Goal: Find specific page/section: Find specific page/section

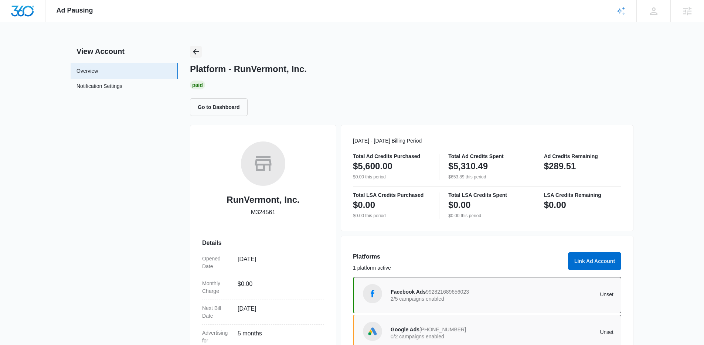
click at [198, 52] on icon "Back" at bounding box center [195, 51] width 9 height 9
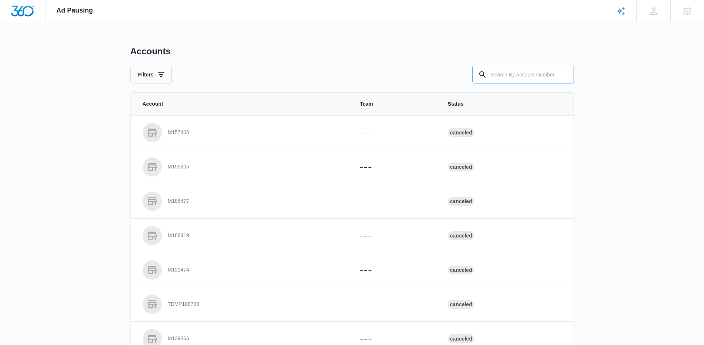
click at [522, 78] on input "text" at bounding box center [523, 75] width 102 height 18
paste input "M174842"
type input "M174842"
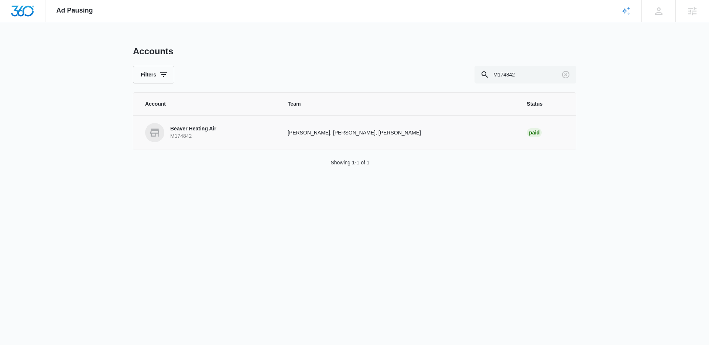
click at [216, 142] on link "Beaver Heating Air M174842" at bounding box center [207, 132] width 125 height 19
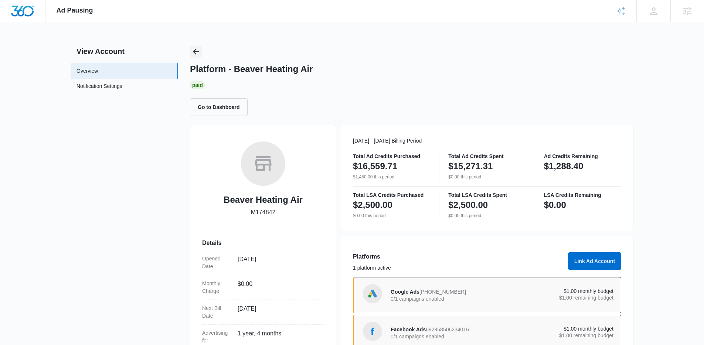
click at [197, 53] on icon "Back" at bounding box center [195, 51] width 9 height 9
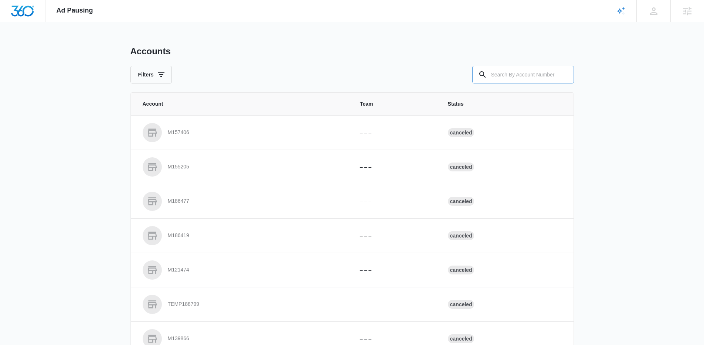
drag, startPoint x: 520, startPoint y: 88, endPoint x: 518, endPoint y: 80, distance: 8.7
click at [519, 88] on div "Accounts Filters Account Team Status M157406 – – – Canceled M155205 – – – Cance…" at bounding box center [351, 273] width 443 height 454
click at [517, 77] on input "text" at bounding box center [523, 75] width 102 height 18
paste input "M312488"
type input "M312488"
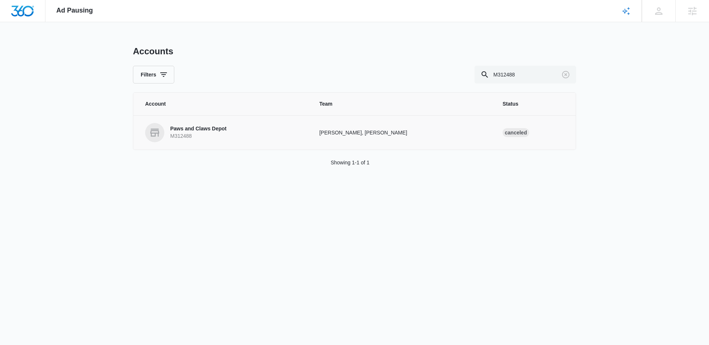
click at [191, 130] on p "Paws and Claws Depot" at bounding box center [198, 128] width 56 height 7
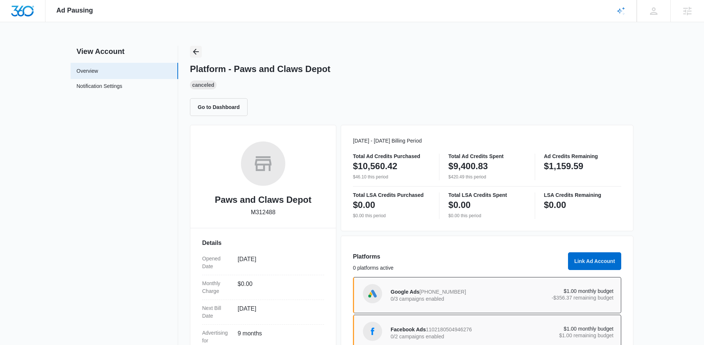
click at [200, 55] on icon "Back" at bounding box center [195, 51] width 9 height 9
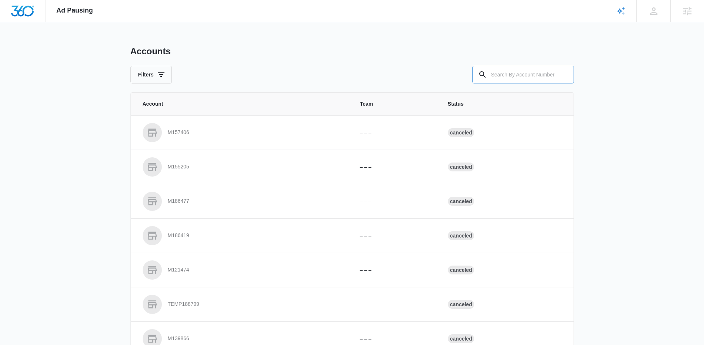
click at [499, 84] on div "Accounts Filters Account Team Status M157406 – – – Canceled M155205 – – – Cance…" at bounding box center [351, 273] width 443 height 454
drag, startPoint x: 496, startPoint y: 78, endPoint x: 479, endPoint y: 77, distance: 17.4
click at [495, 78] on input "text" at bounding box center [523, 75] width 102 height 18
paste input "M30993"
type input "M30993"
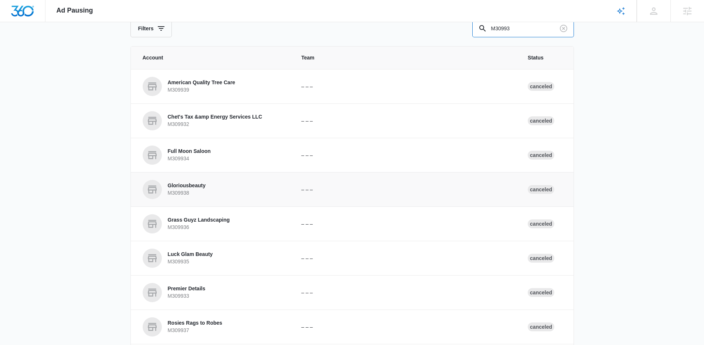
scroll to position [155, 0]
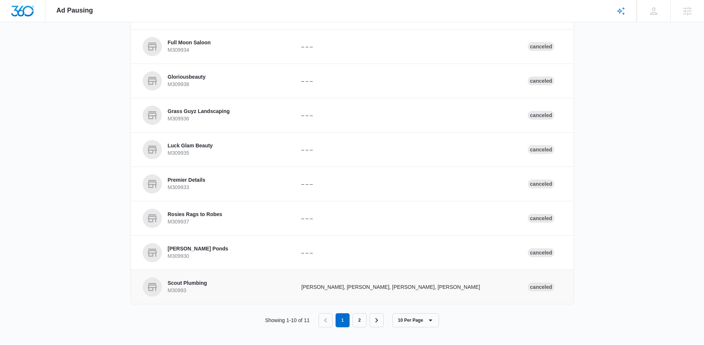
click at [209, 270] on td "Scout Plumbing M30993" at bounding box center [212, 287] width 162 height 34
click at [205, 280] on p "Scout Plumbing" at bounding box center [188, 283] width 40 height 7
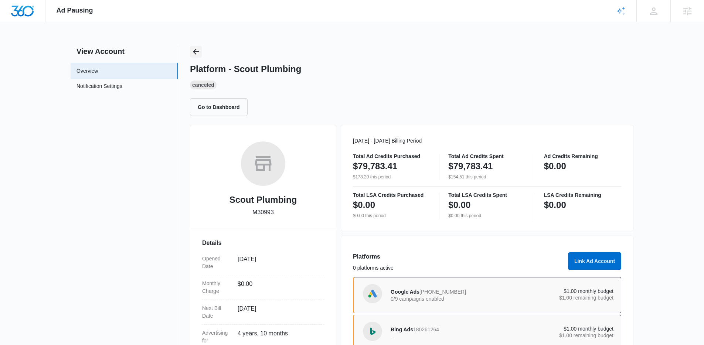
click at [195, 54] on icon "Back" at bounding box center [196, 52] width 6 height 6
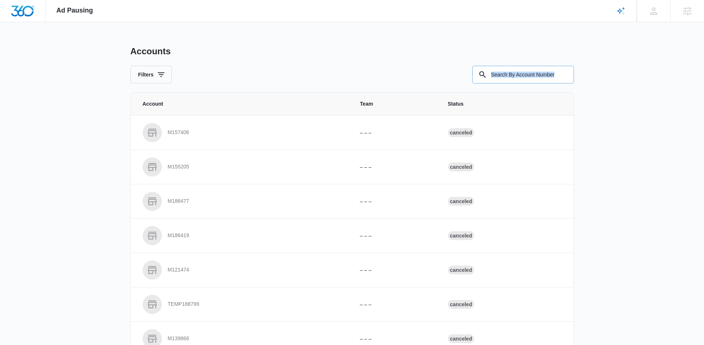
drag, startPoint x: 574, startPoint y: 81, endPoint x: 567, endPoint y: 79, distance: 7.5
click at [570, 80] on div "Ad Pausing Apps Reputation Forms CRM Email Social Content Ads Intelligence File…" at bounding box center [352, 172] width 704 height 345
click at [545, 75] on input "text" at bounding box center [523, 75] width 102 height 18
paste input "M324347"
type input "M324347"
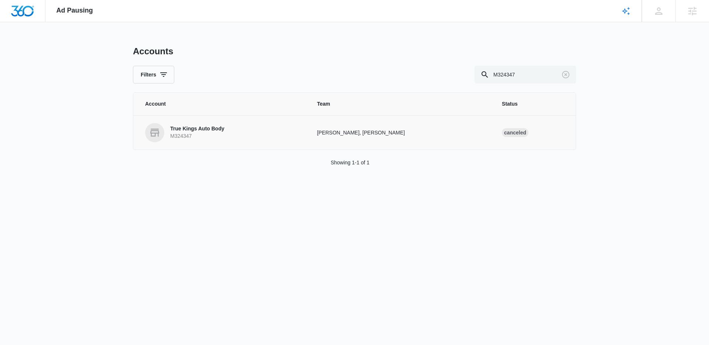
click at [199, 132] on p "True Kings Auto Body" at bounding box center [197, 128] width 54 height 7
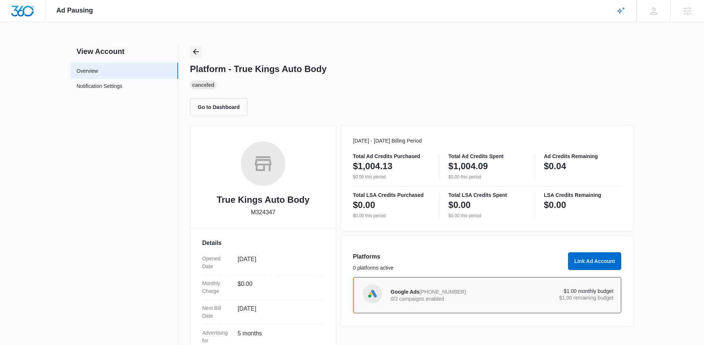
click at [197, 53] on icon "Back" at bounding box center [195, 51] width 9 height 9
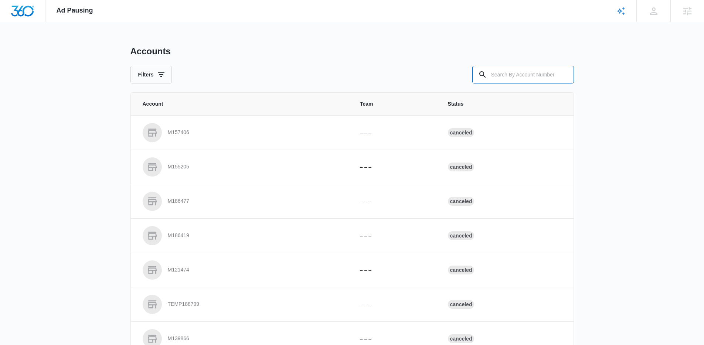
drag, startPoint x: 538, startPoint y: 72, endPoint x: 400, endPoint y: 72, distance: 138.2
click at [537, 72] on input "text" at bounding box center [523, 75] width 102 height 18
paste input "M323388"
type input "M323388"
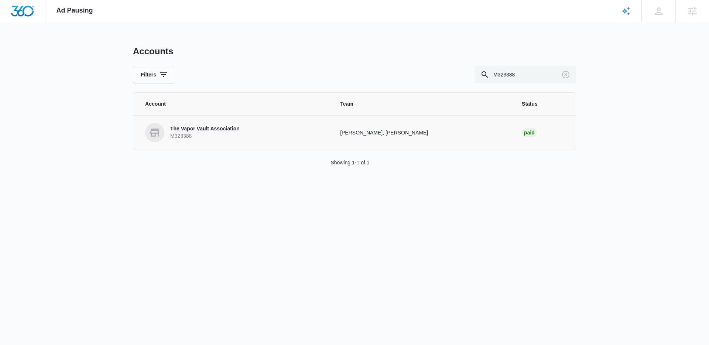
click at [187, 134] on p "M323388" at bounding box center [204, 136] width 69 height 7
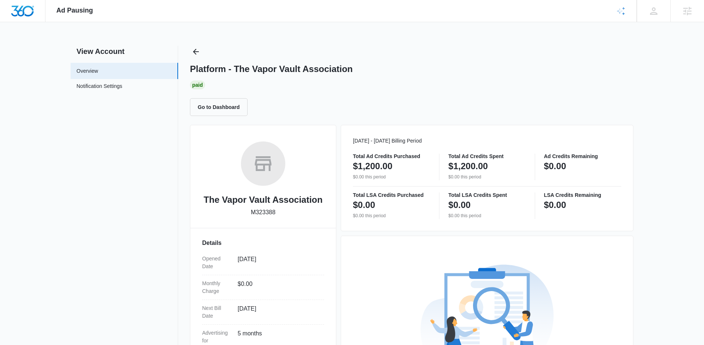
click at [199, 58] on div "Platform - The Vapor Vault Association Paid Go to Dashboard" at bounding box center [411, 81] width 443 height 70
click at [197, 51] on icon "Back" at bounding box center [195, 51] width 9 height 9
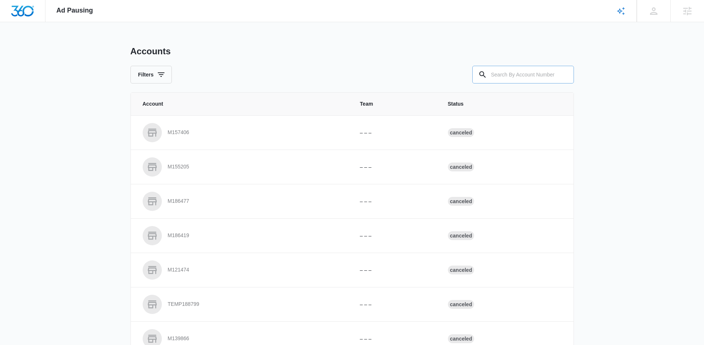
drag, startPoint x: 519, startPoint y: 81, endPoint x: 482, endPoint y: 80, distance: 37.3
click at [518, 80] on input "text" at bounding box center [523, 75] width 102 height 18
paste input "M30532"
type input "M30532"
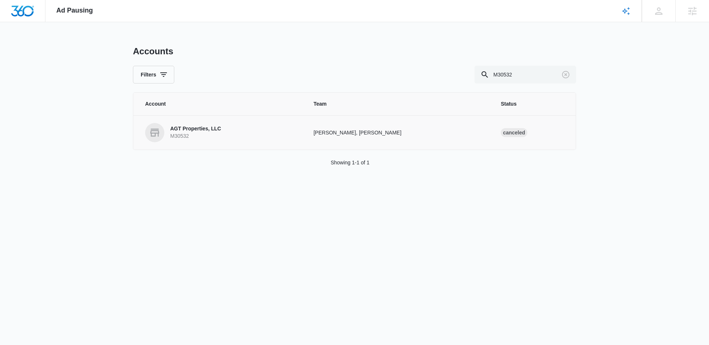
click at [212, 132] on p "AGT Properties, LLC" at bounding box center [195, 128] width 51 height 7
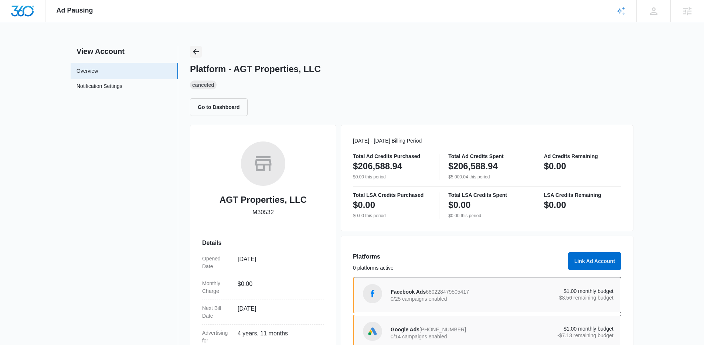
click at [197, 50] on icon "Back" at bounding box center [195, 51] width 9 height 9
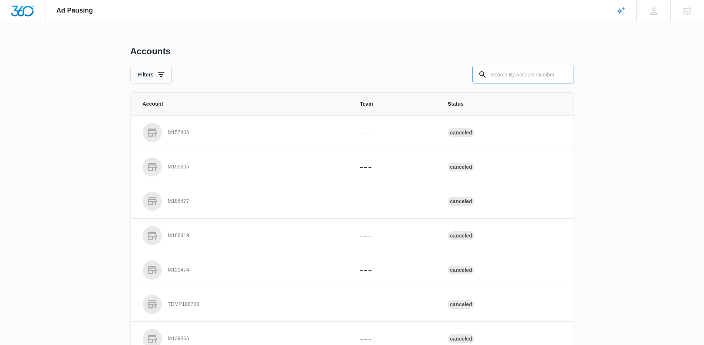
click at [526, 76] on input "text" at bounding box center [523, 75] width 102 height 18
paste input "M10888"
type input "M10888"
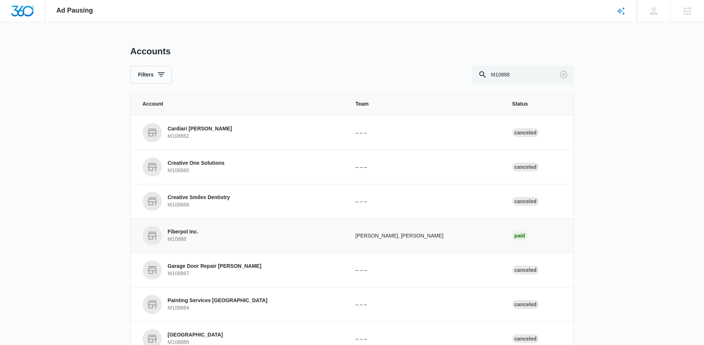
click at [191, 237] on p "M10888" at bounding box center [183, 239] width 31 height 7
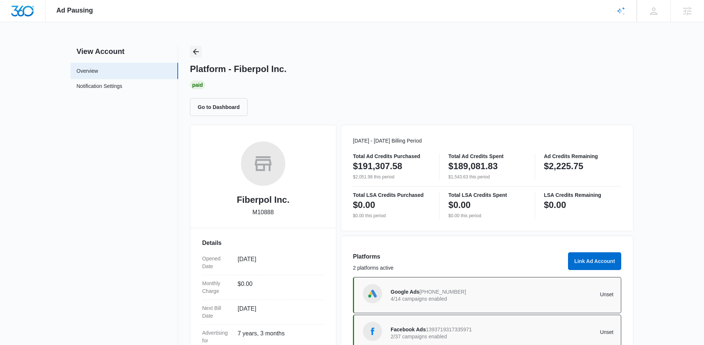
click at [199, 52] on icon "Back" at bounding box center [195, 51] width 9 height 9
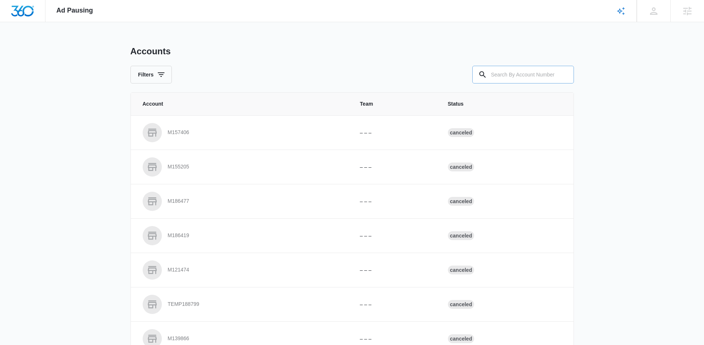
click at [528, 78] on input "text" at bounding box center [523, 75] width 102 height 18
paste input "M38326"
type input "M38326"
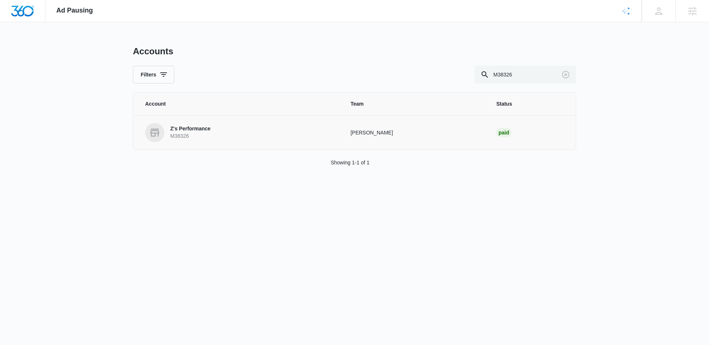
click at [177, 127] on p "Z's Performance" at bounding box center [190, 128] width 40 height 7
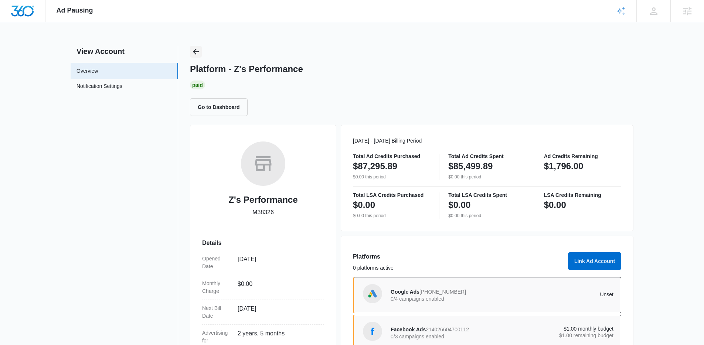
click at [190, 54] on button "Back" at bounding box center [196, 52] width 12 height 12
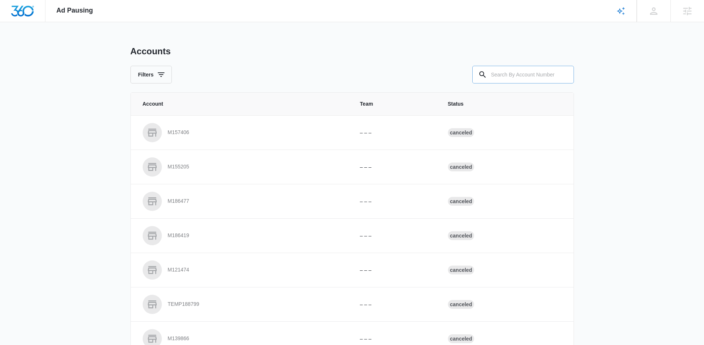
drag, startPoint x: 533, startPoint y: 79, endPoint x: 529, endPoint y: 75, distance: 5.0
click at [530, 76] on input "text" at bounding box center [523, 75] width 102 height 18
paste input "M17866"
type input "M17866"
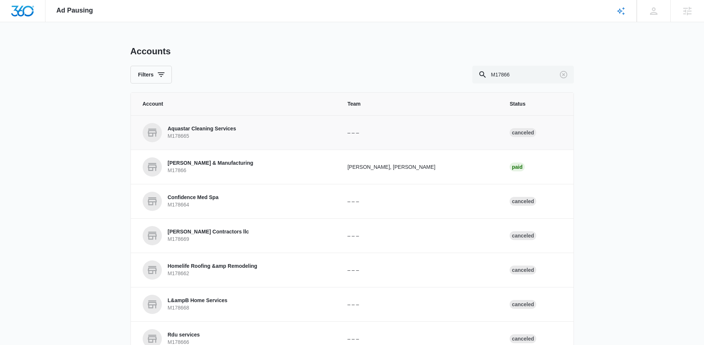
click at [185, 137] on p "M178665" at bounding box center [202, 136] width 68 height 7
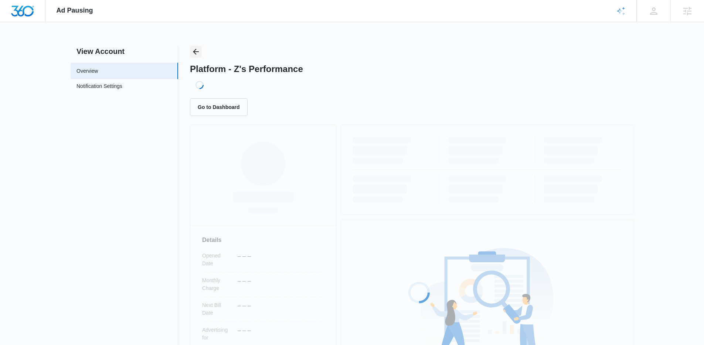
drag, startPoint x: 206, startPoint y: 44, endPoint x: 197, endPoint y: 51, distance: 11.9
click at [205, 45] on div "Ad Pausing Apps Reputation Forms CRM Email Social Content Ads Intelligence File…" at bounding box center [352, 172] width 704 height 345
click at [193, 54] on icon "Back" at bounding box center [195, 51] width 9 height 9
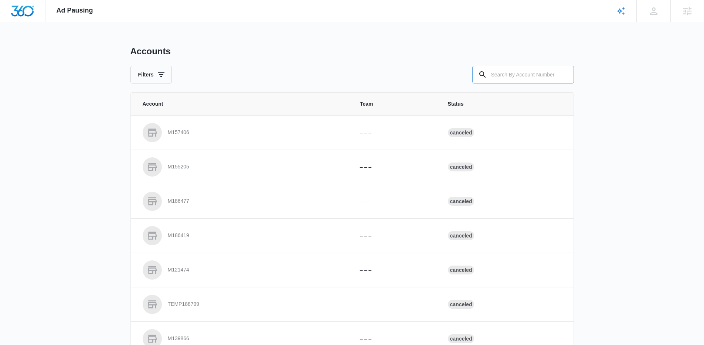
click at [553, 69] on input "text" at bounding box center [523, 75] width 102 height 18
paste input "M17866"
type input "M17866"
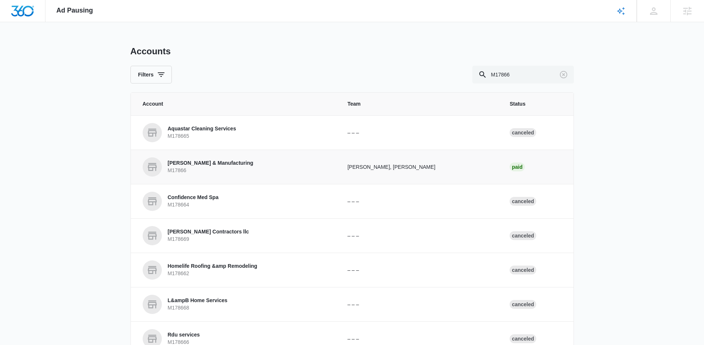
click at [266, 158] on link "[PERSON_NAME] & Manufacturing M17866" at bounding box center [236, 166] width 187 height 19
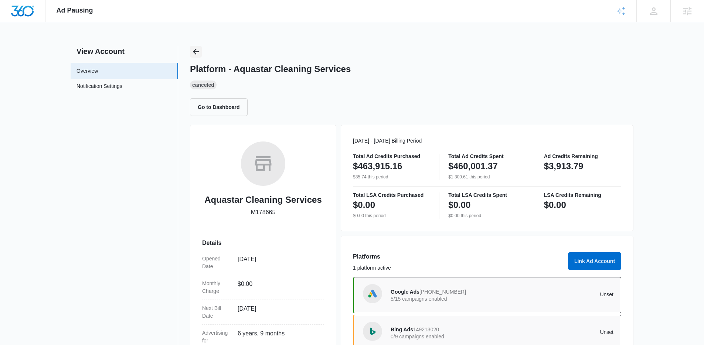
click at [200, 57] on button "Back" at bounding box center [196, 52] width 12 height 12
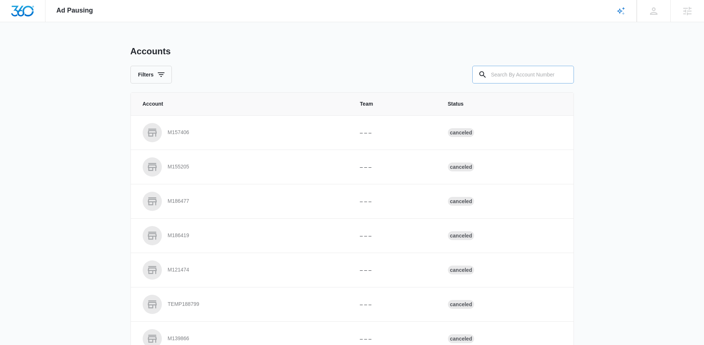
click at [525, 68] on input "text" at bounding box center [523, 75] width 102 height 18
paste input "M10888"
type input "M10888"
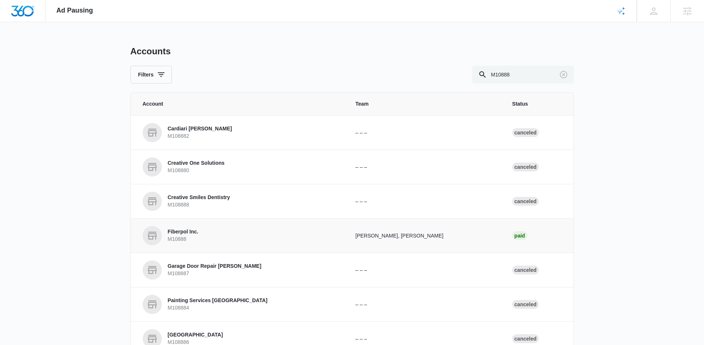
click at [214, 236] on link "Fiberpol Inc. M10888" at bounding box center [240, 235] width 195 height 19
